Goal: Information Seeking & Learning: Learn about a topic

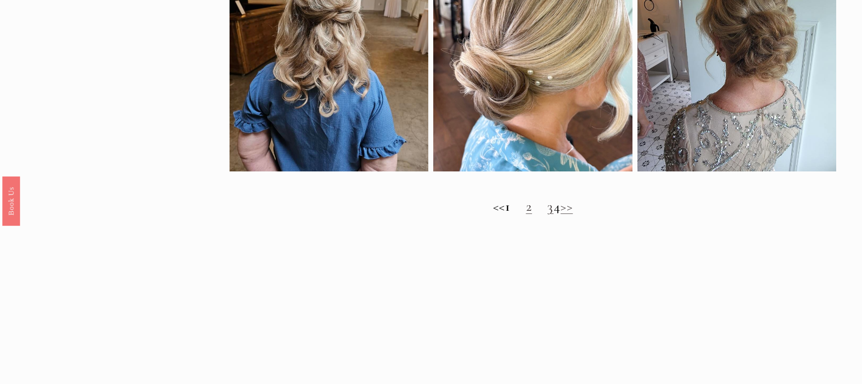
scroll to position [888, 0]
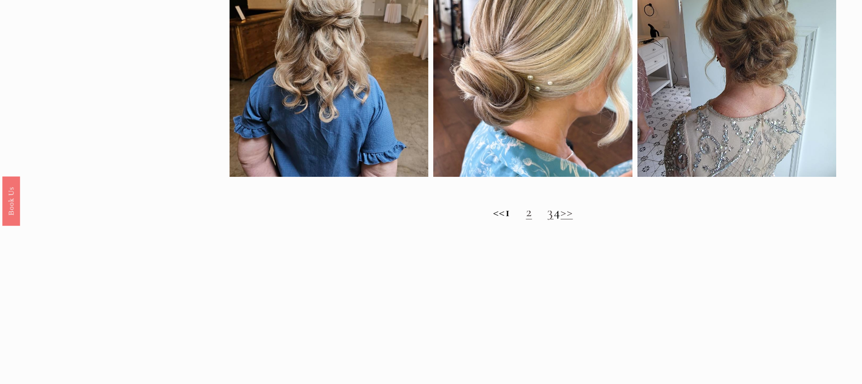
click at [526, 211] on link "2" at bounding box center [529, 212] width 6 height 17
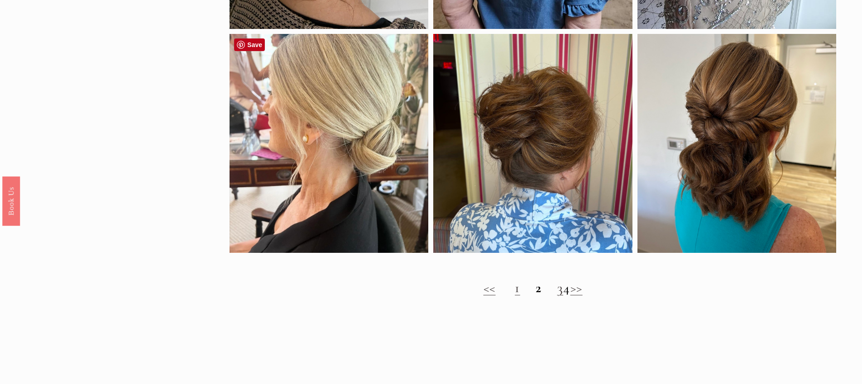
scroll to position [813, 0]
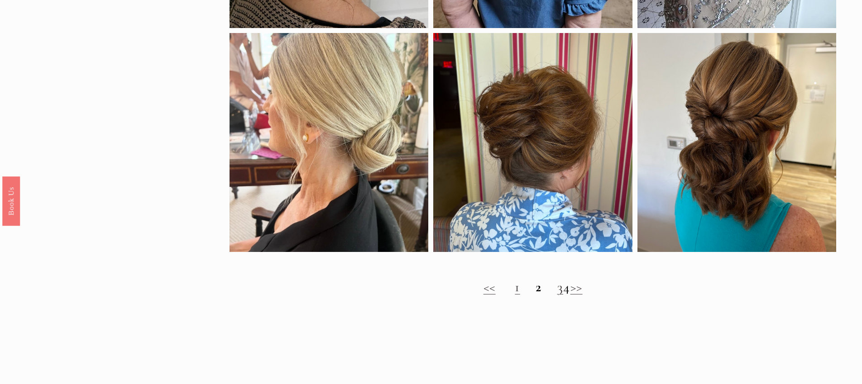
click at [557, 288] on link "3" at bounding box center [560, 287] width 6 height 17
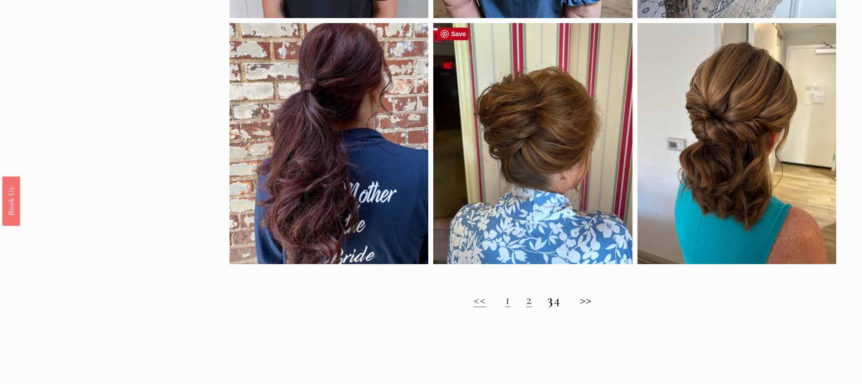
scroll to position [778, 0]
click at [526, 302] on link "2" at bounding box center [529, 299] width 6 height 17
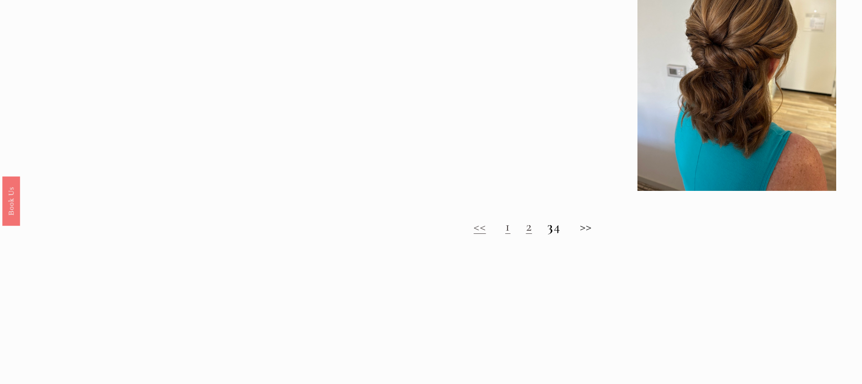
scroll to position [846, 0]
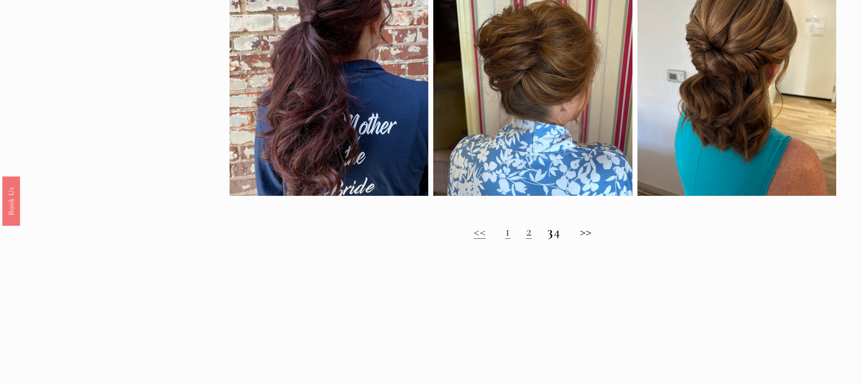
click at [505, 234] on link "1" at bounding box center [507, 231] width 5 height 17
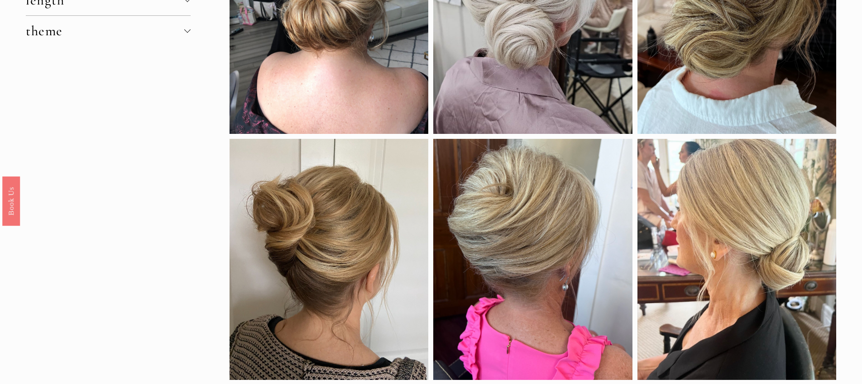
scroll to position [217, 0]
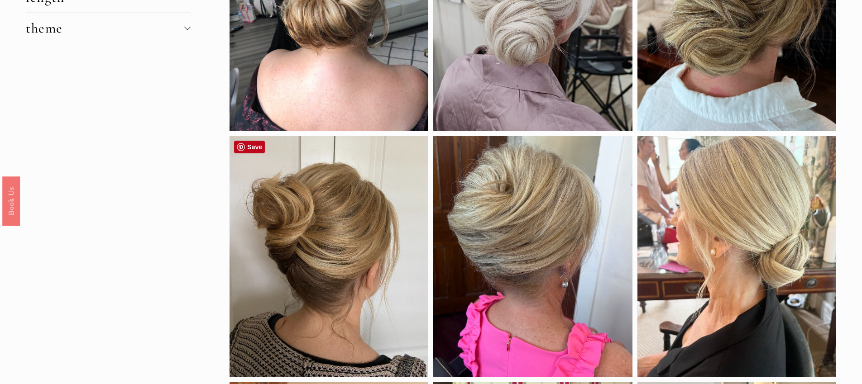
click at [343, 257] on div at bounding box center [329, 256] width 199 height 241
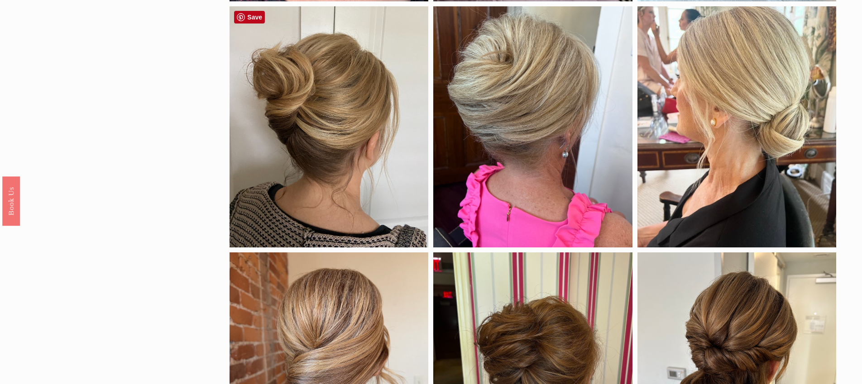
scroll to position [353, 0]
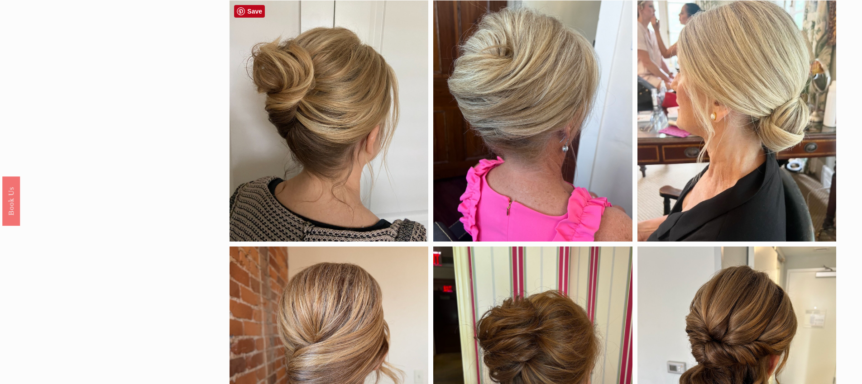
click at [350, 220] on div at bounding box center [329, 120] width 199 height 241
